Goal: Transaction & Acquisition: Download file/media

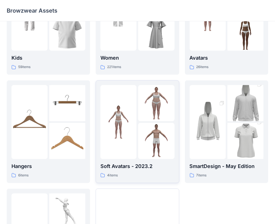
scroll to position [139, 0]
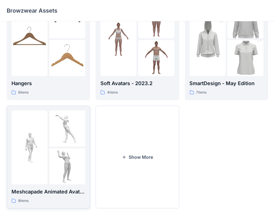
click at [38, 164] on img at bounding box center [29, 147] width 36 height 36
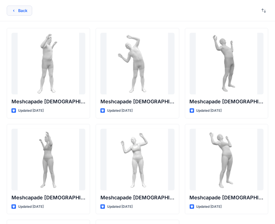
click at [13, 7] on button "Back" at bounding box center [19, 11] width 25 height 10
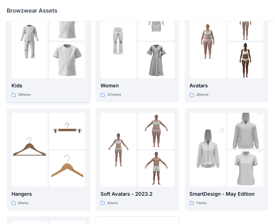
scroll to position [27, 0]
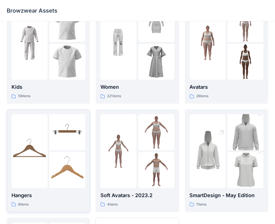
click at [53, 156] on img at bounding box center [67, 170] width 36 height 36
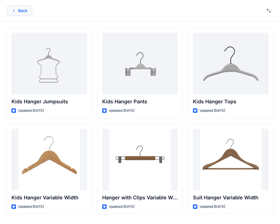
click at [24, 12] on button "Back" at bounding box center [19, 11] width 25 height 10
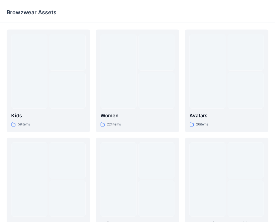
scroll to position [27, 0]
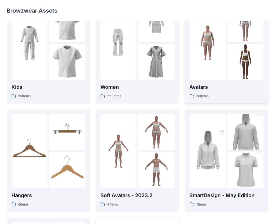
click at [212, 62] on div at bounding box center [208, 43] width 36 height 74
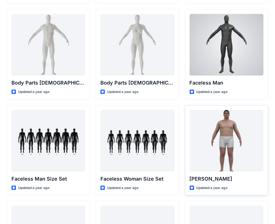
scroll to position [376, 0]
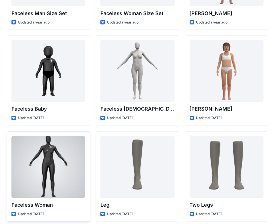
click at [33, 169] on div at bounding box center [48, 167] width 74 height 62
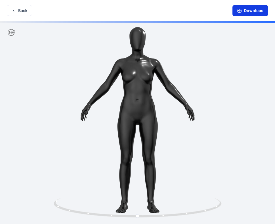
click at [260, 11] on button "Download" at bounding box center [251, 10] width 36 height 11
click at [255, 11] on button "Download" at bounding box center [251, 10] width 36 height 11
click at [242, 13] on button "Download" at bounding box center [251, 10] width 36 height 11
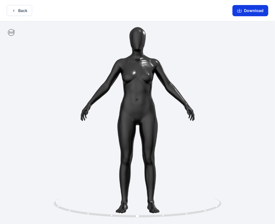
click at [244, 11] on button "Download" at bounding box center [251, 10] width 36 height 11
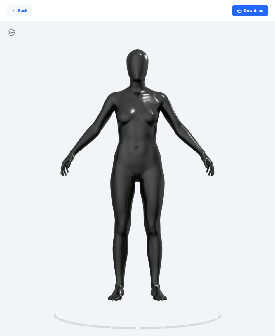
click at [24, 11] on button "Back" at bounding box center [19, 10] width 25 height 11
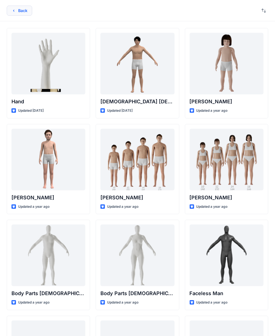
click at [19, 10] on button "Back" at bounding box center [19, 11] width 25 height 10
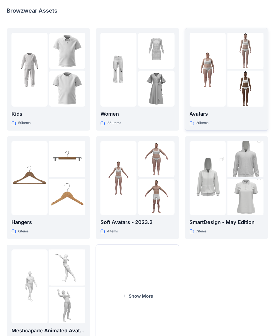
click at [206, 79] on img at bounding box center [208, 70] width 36 height 36
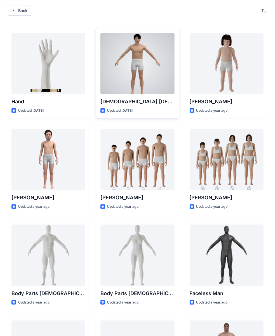
click at [145, 64] on div at bounding box center [138, 64] width 74 height 62
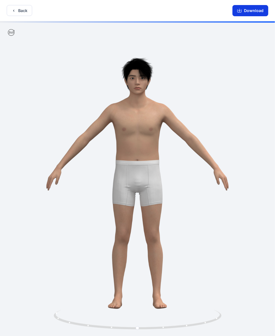
click at [244, 13] on button "Download" at bounding box center [251, 10] width 36 height 11
click at [240, 11] on icon "button" at bounding box center [239, 10] width 4 height 4
click at [245, 13] on button "Download" at bounding box center [251, 10] width 36 height 11
